Goal: Obtain resource: Download file/media

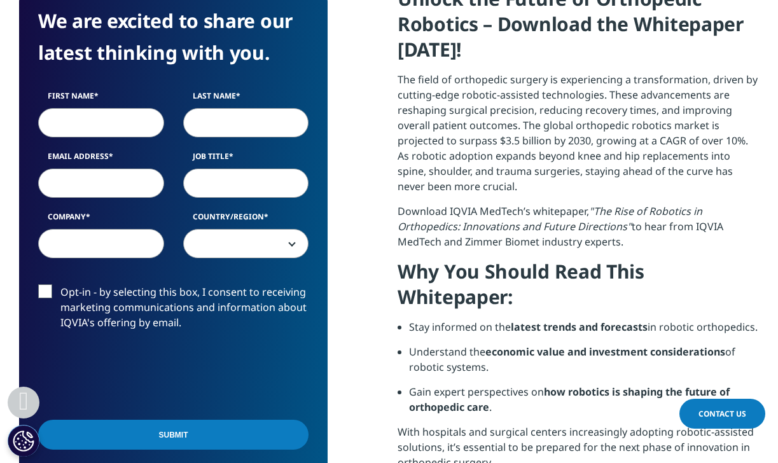
scroll to position [577, 0]
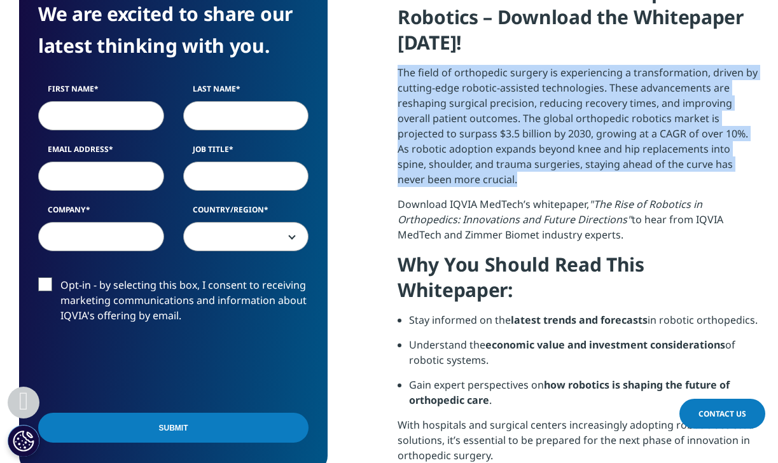
drag, startPoint x: 397, startPoint y: 69, endPoint x: 492, endPoint y: 194, distance: 157.1
click at [492, 194] on p "The field of orthopedic surgery is experiencing a transformation, driven by cut…" at bounding box center [577, 131] width 361 height 132
copy p "The field of orthopedic surgery is experiencing a transformation, driven by cut…"
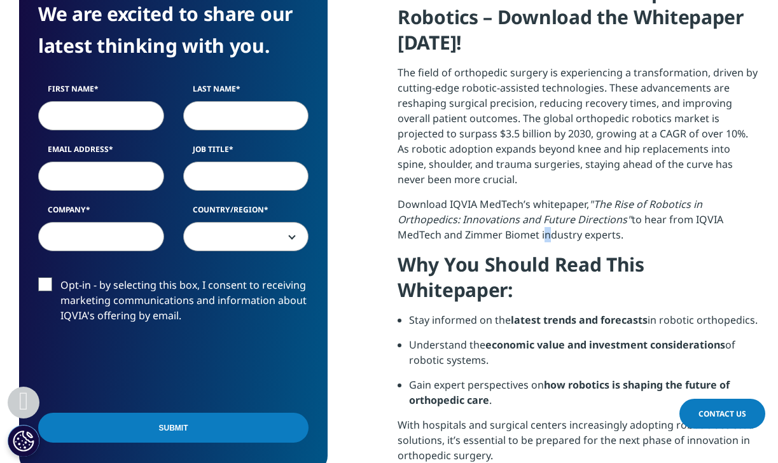
click at [542, 228] on p "Download IQVIA MedTech’s whitepaper, "The Rise of Robotics in Orthopedics: Inno…" at bounding box center [577, 224] width 361 height 55
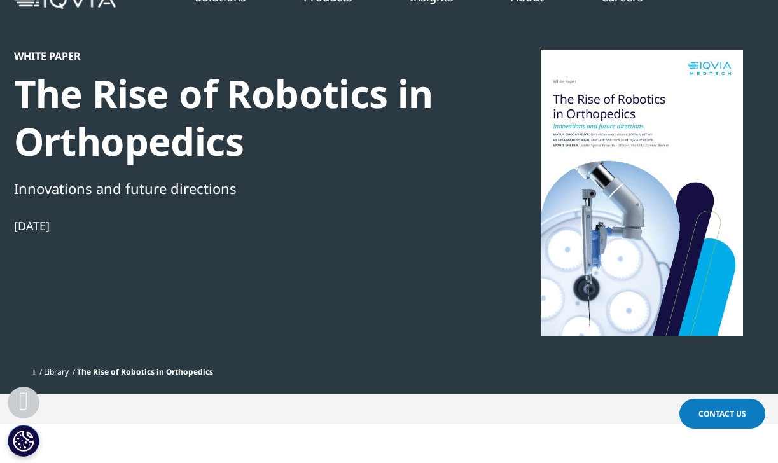
scroll to position [0, 0]
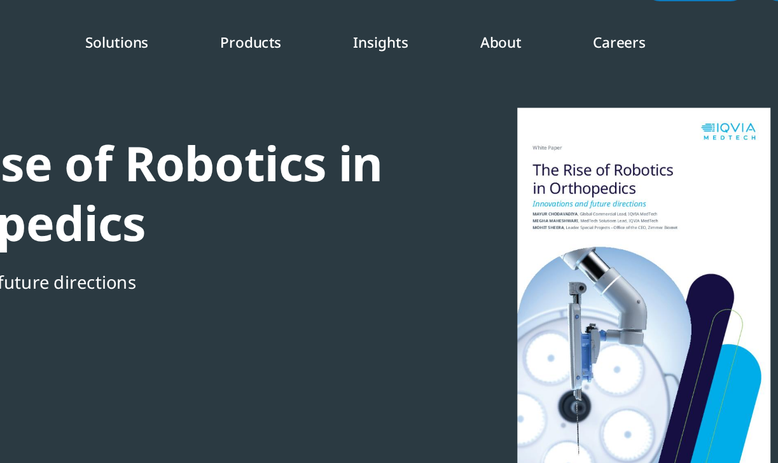
click at [559, 219] on div at bounding box center [641, 267] width 245 height 286
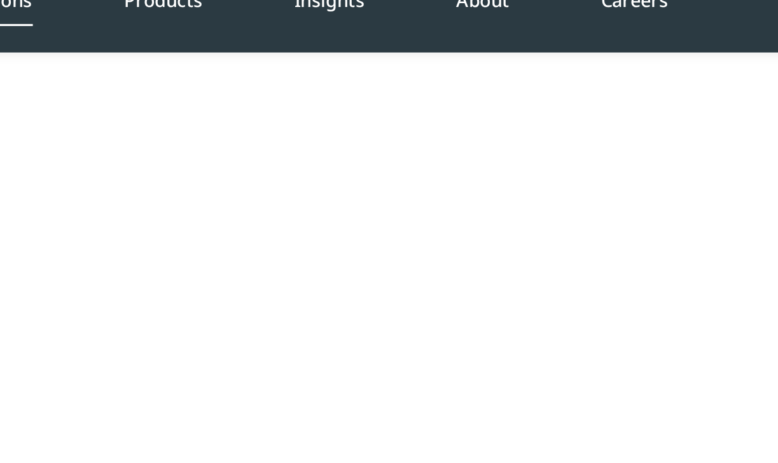
click at [578, 192] on div at bounding box center [641, 267] width 245 height 286
